Goal: Information Seeking & Learning: Learn about a topic

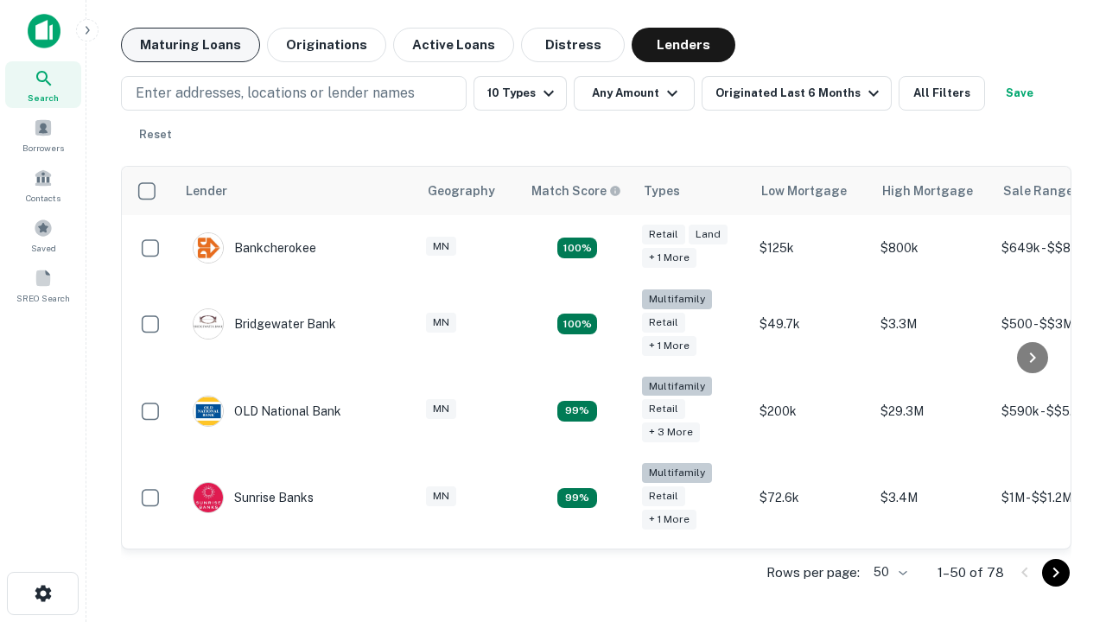
click at [190, 45] on button "Maturing Loans" at bounding box center [190, 45] width 139 height 35
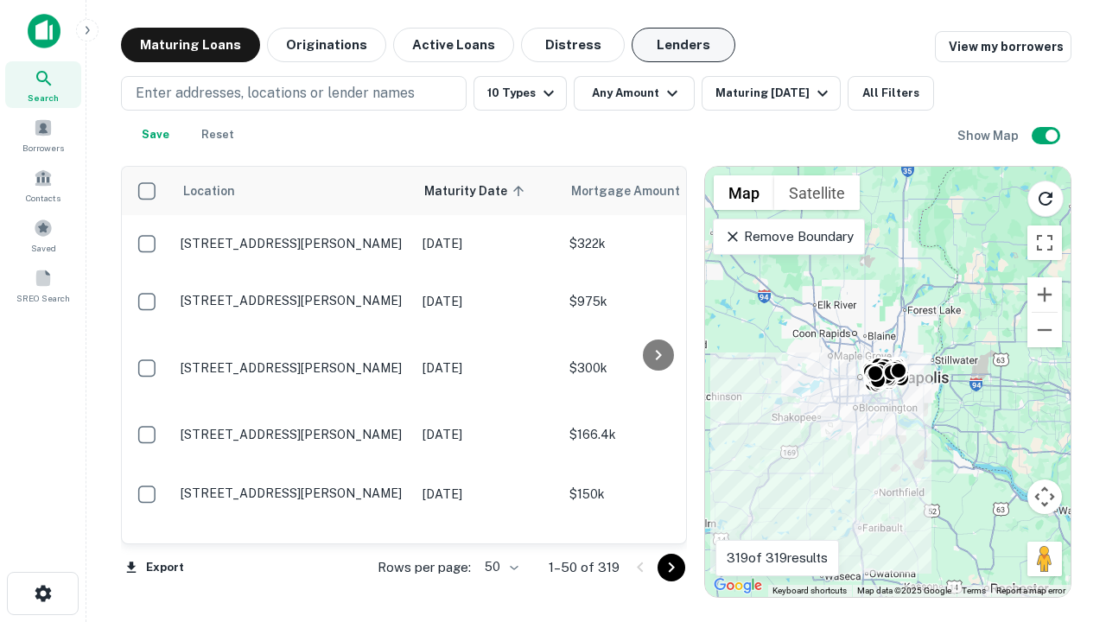
click at [683, 45] on button "Lenders" at bounding box center [683, 45] width 104 height 35
